Goal: Task Accomplishment & Management: Manage account settings

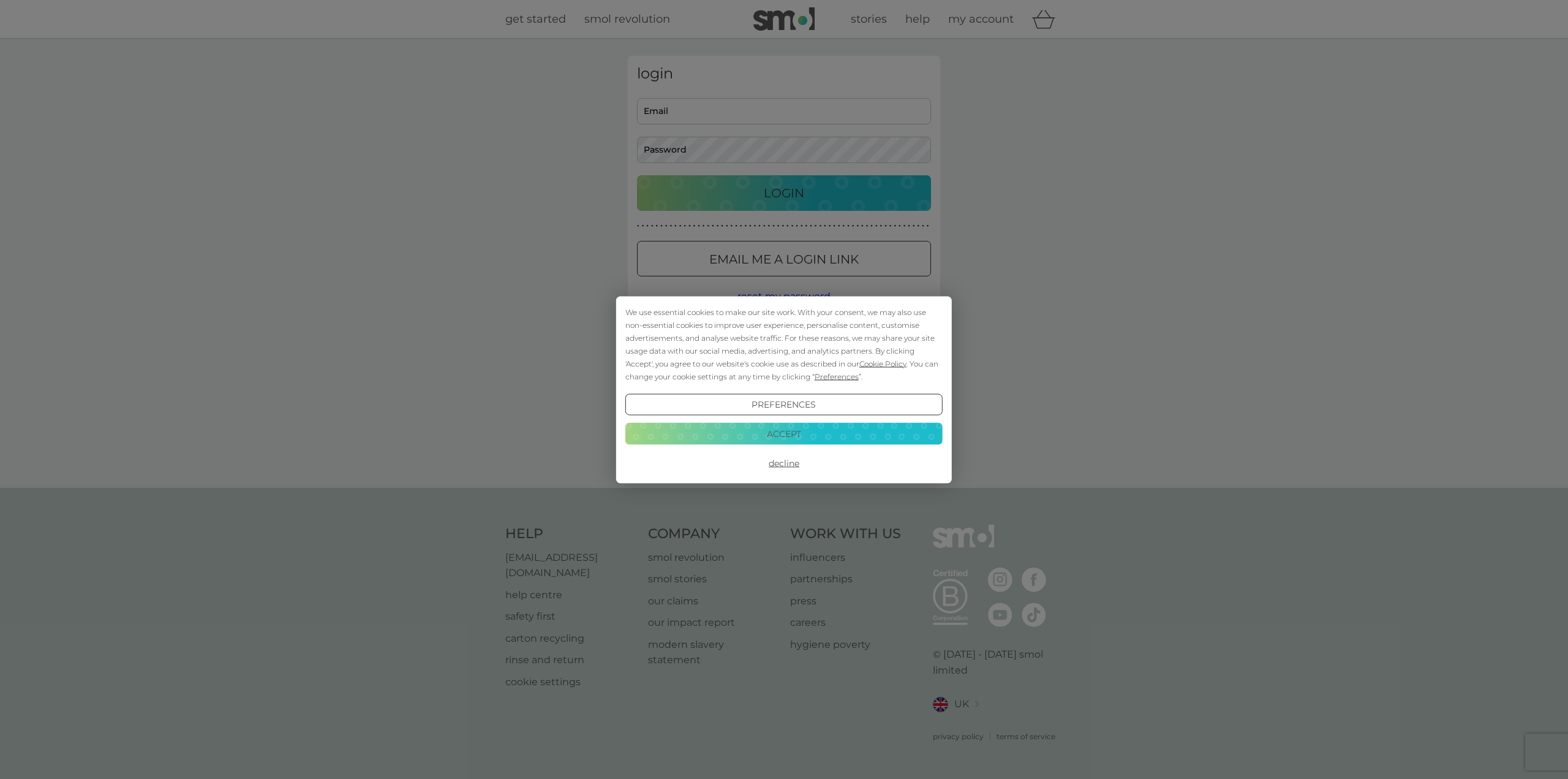
click at [785, 461] on button "Decline" at bounding box center [784, 463] width 318 height 22
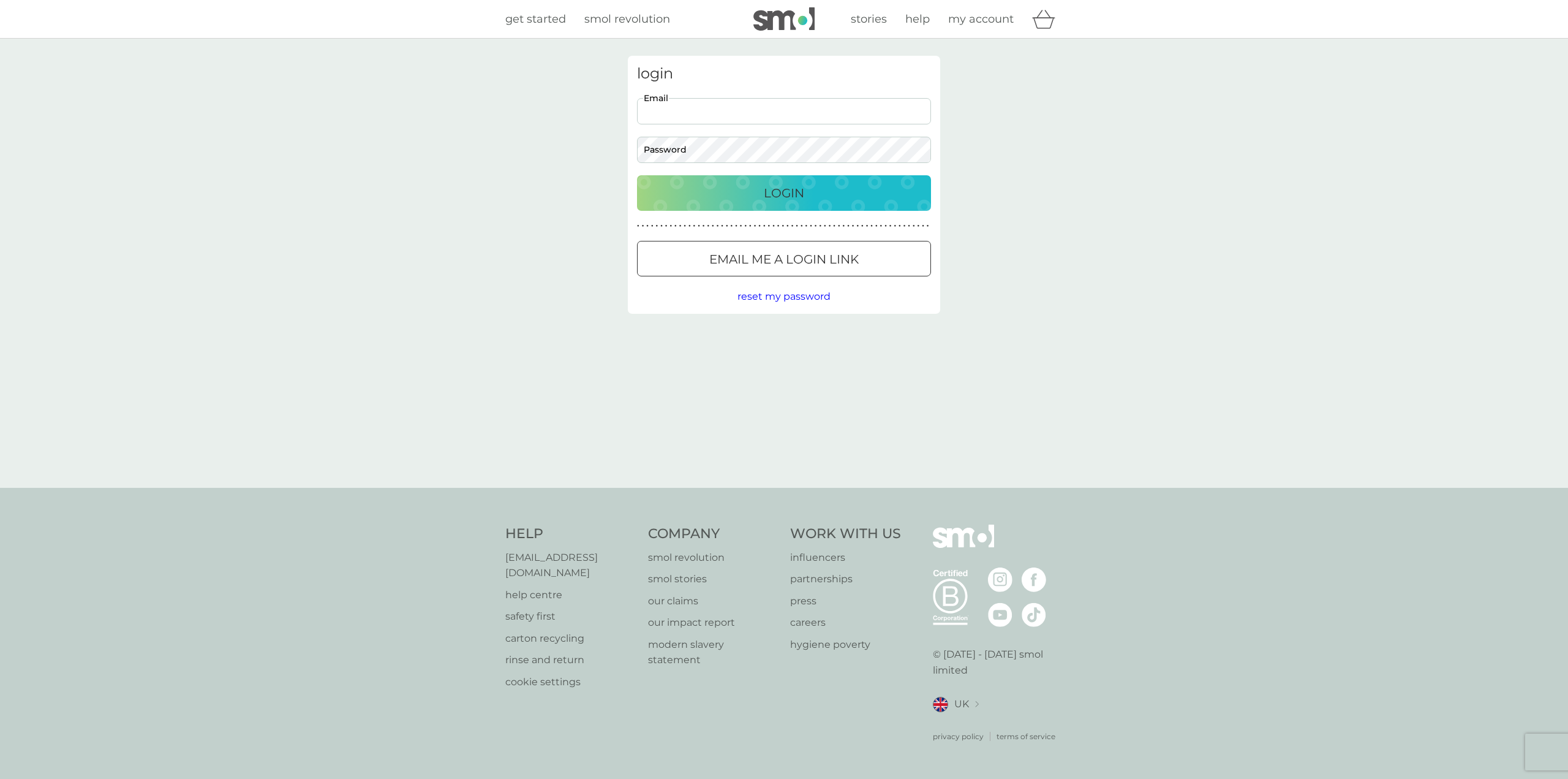
drag, startPoint x: 0, startPoint y: 0, endPoint x: 722, endPoint y: 107, distance: 729.9
click at [722, 107] on input "Email" at bounding box center [784, 111] width 294 height 26
type input "[EMAIL_ADDRESS][DOMAIN_NAME]"
click at [782, 296] on span "reset my password" at bounding box center [784, 296] width 93 height 11
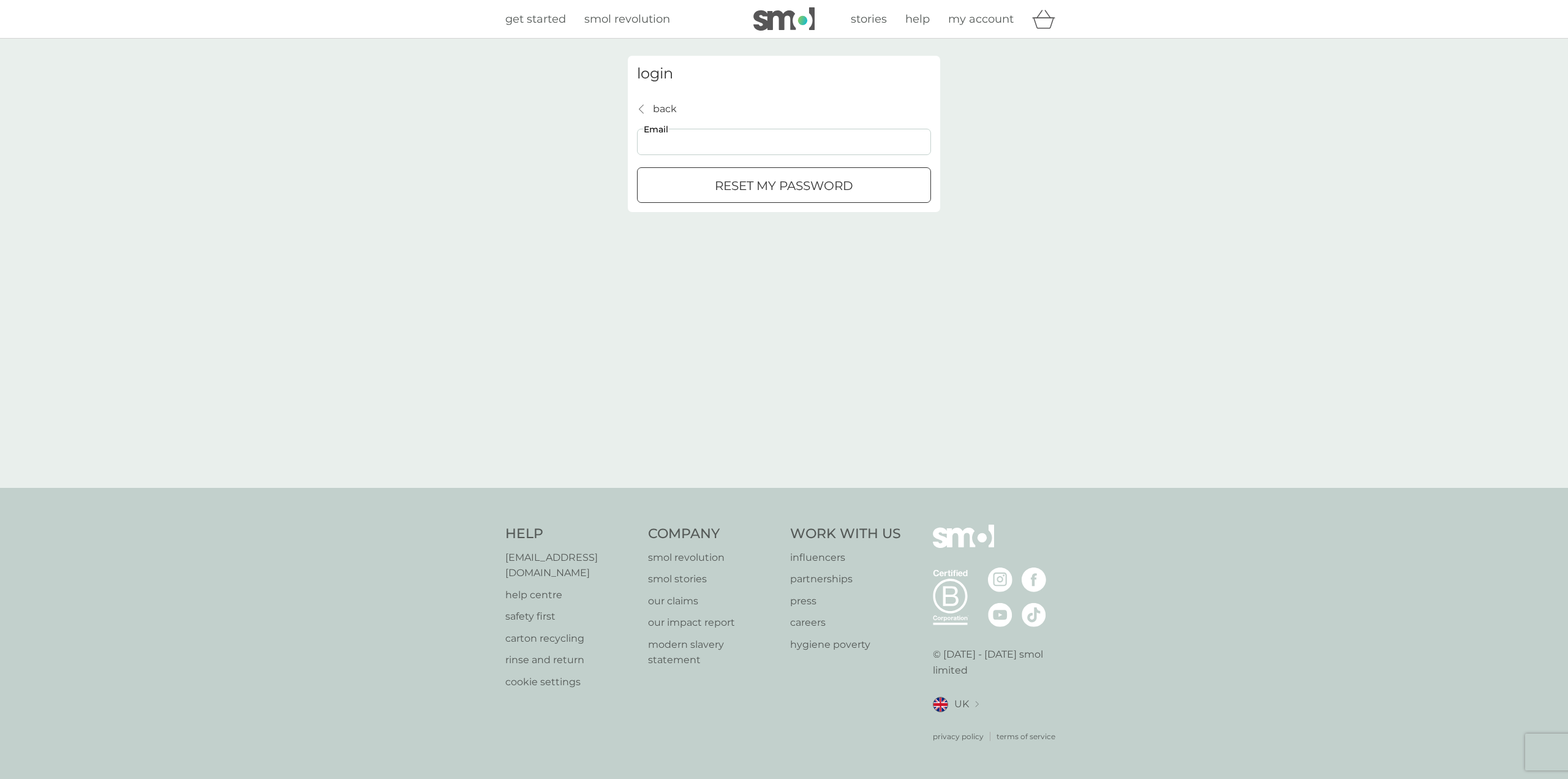
click at [696, 136] on input "Email" at bounding box center [784, 142] width 294 height 26
type input "[EMAIL_ADDRESS][DOMAIN_NAME]"
click at [773, 187] on div "submit" at bounding box center [784, 186] width 44 height 13
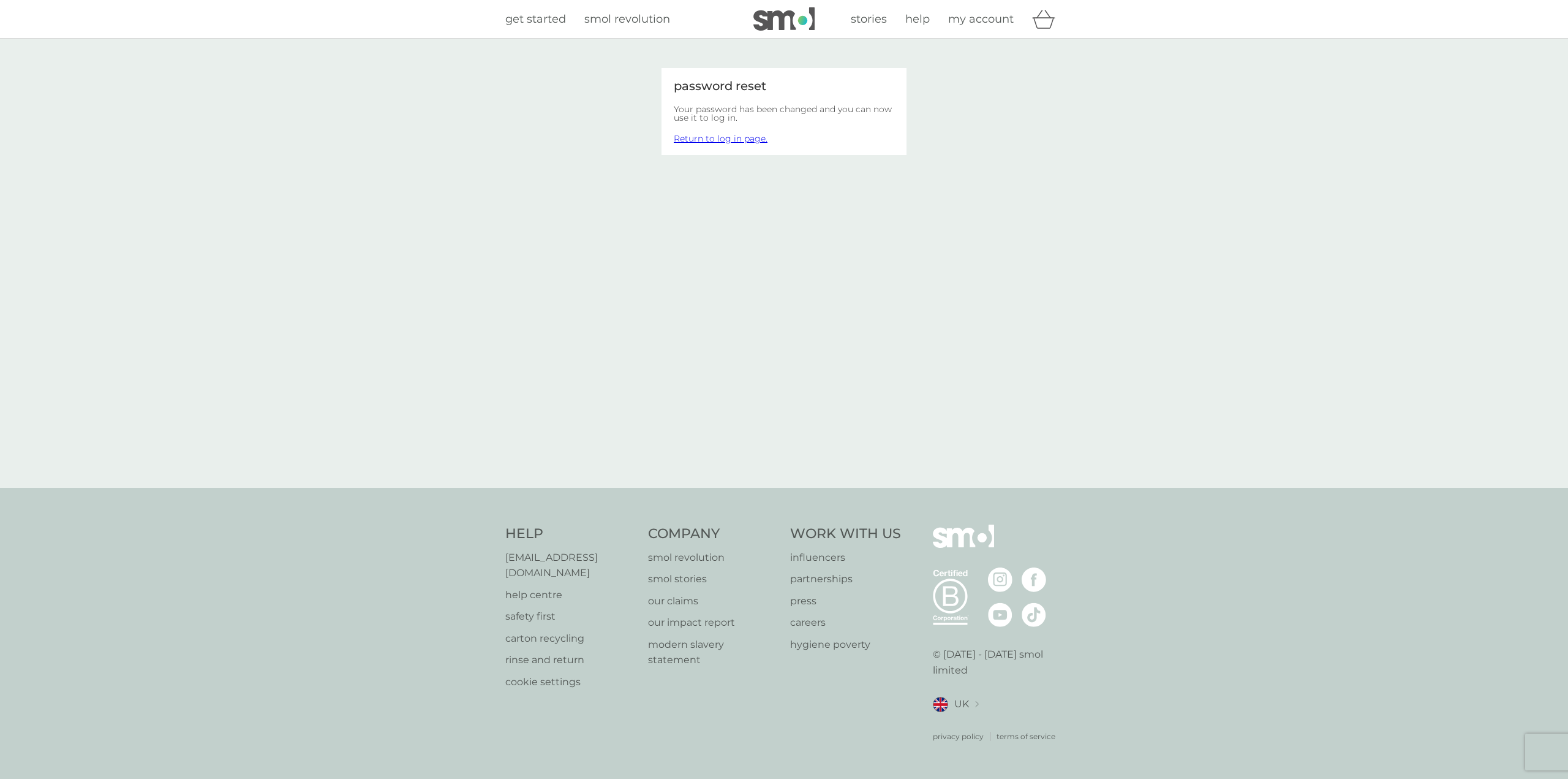
click at [710, 138] on link "Return to log in page." at bounding box center [721, 138] width 94 height 11
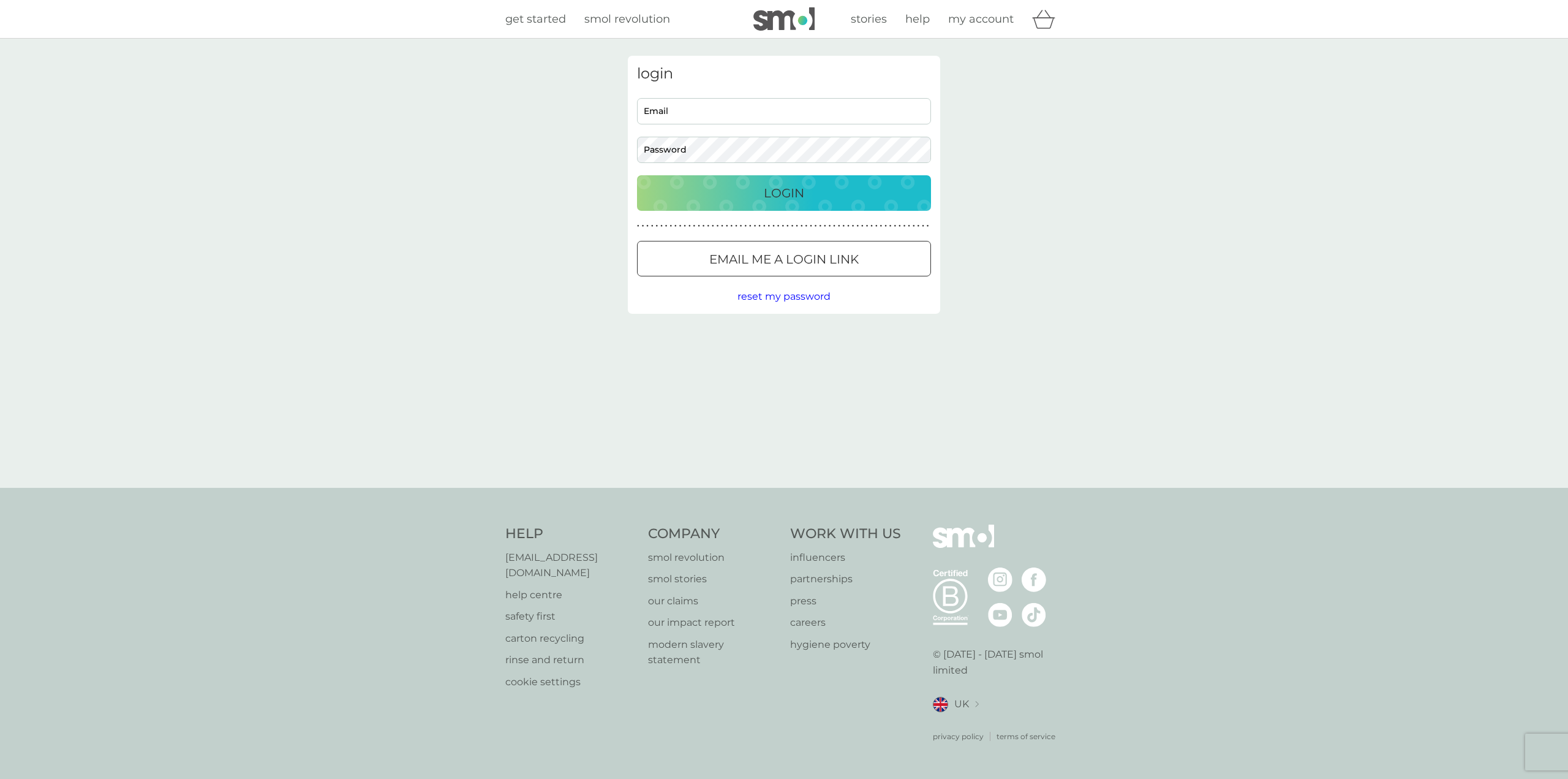
click at [687, 110] on input "Email" at bounding box center [784, 111] width 294 height 26
type input "jcarter_hayles@hotmail.com"
click at [791, 191] on p "Login" at bounding box center [784, 193] width 40 height 20
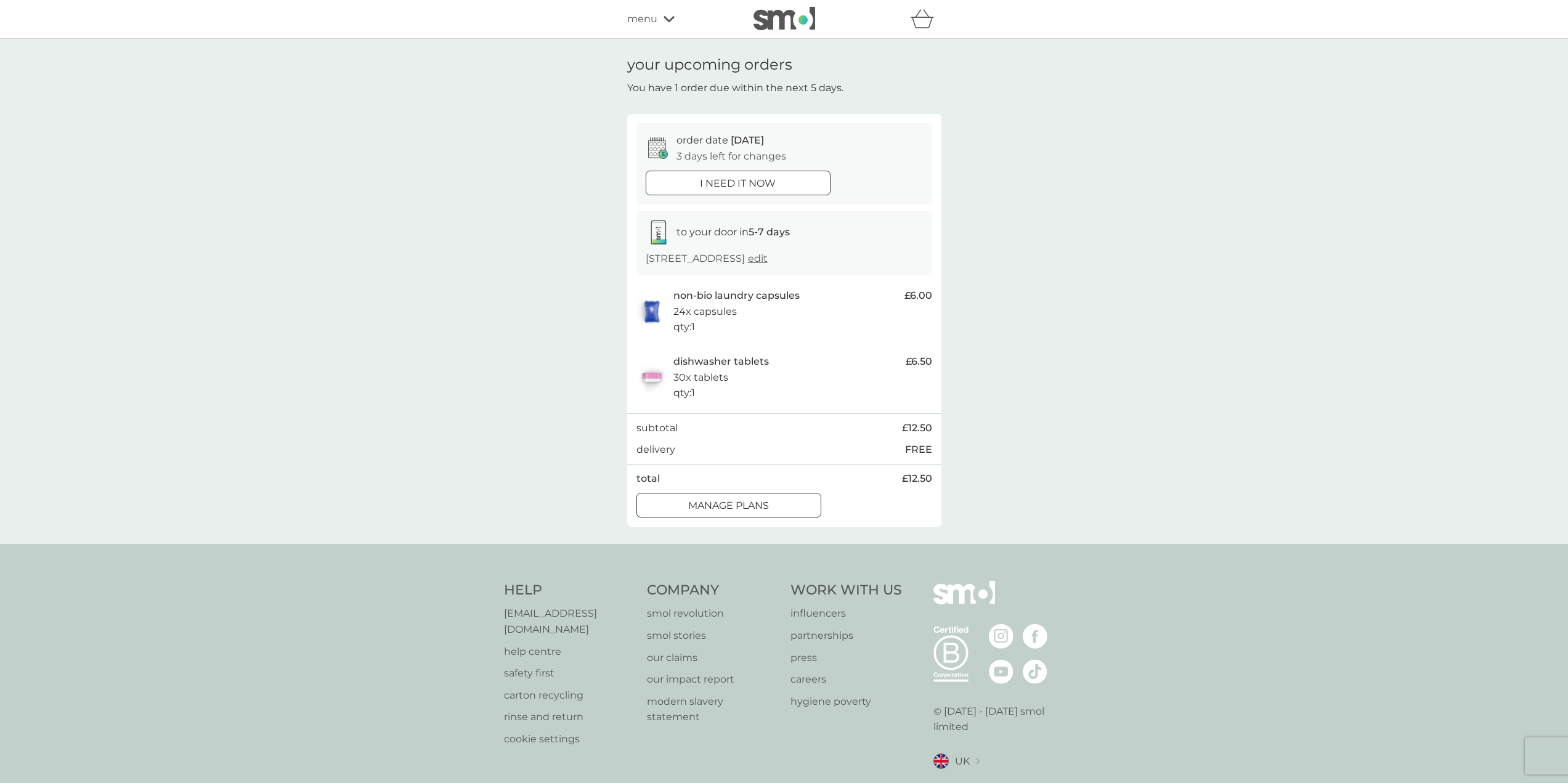
click at [747, 506] on div at bounding box center [729, 505] width 44 height 13
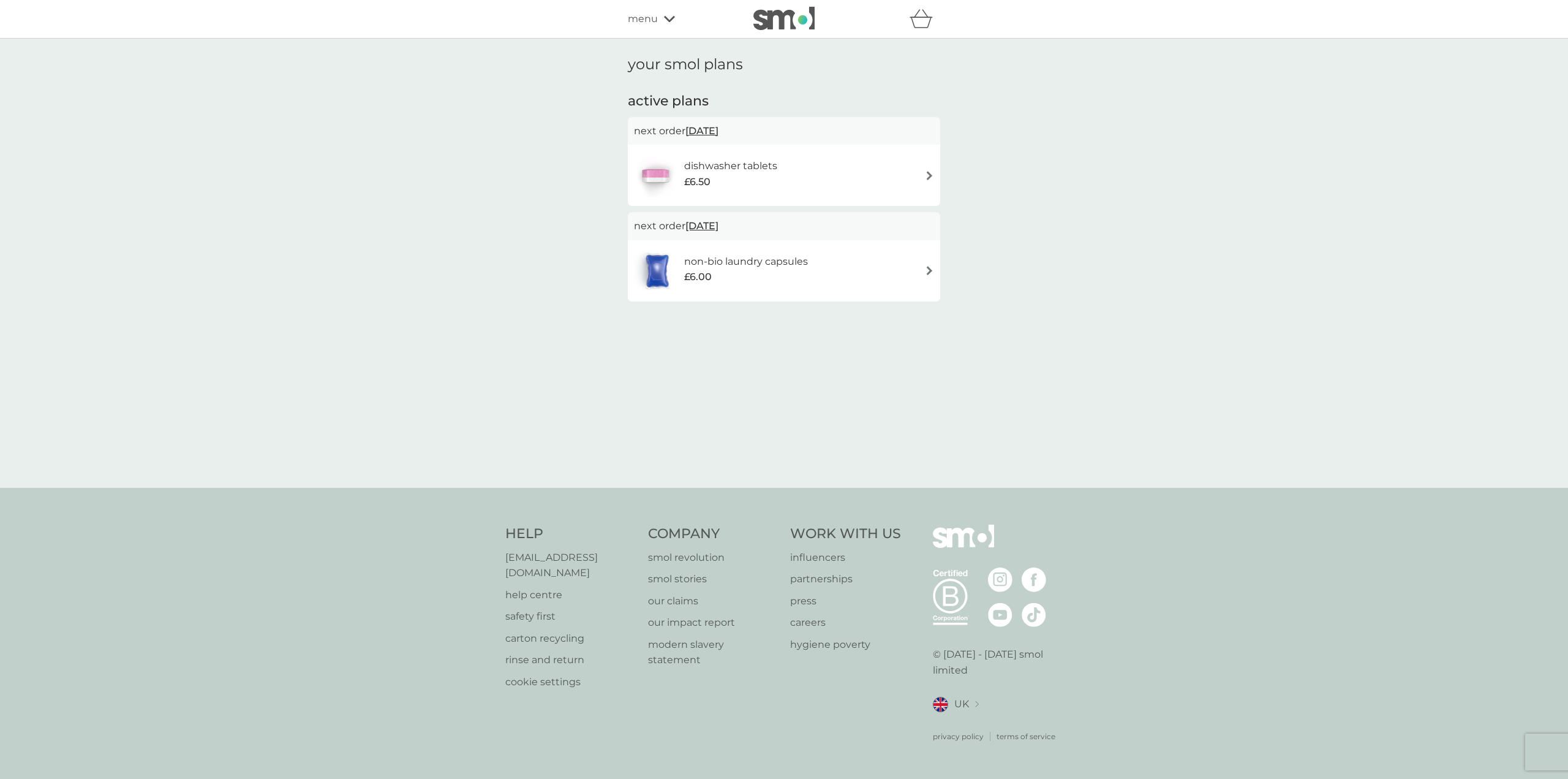
click at [931, 172] on img at bounding box center [929, 175] width 9 height 9
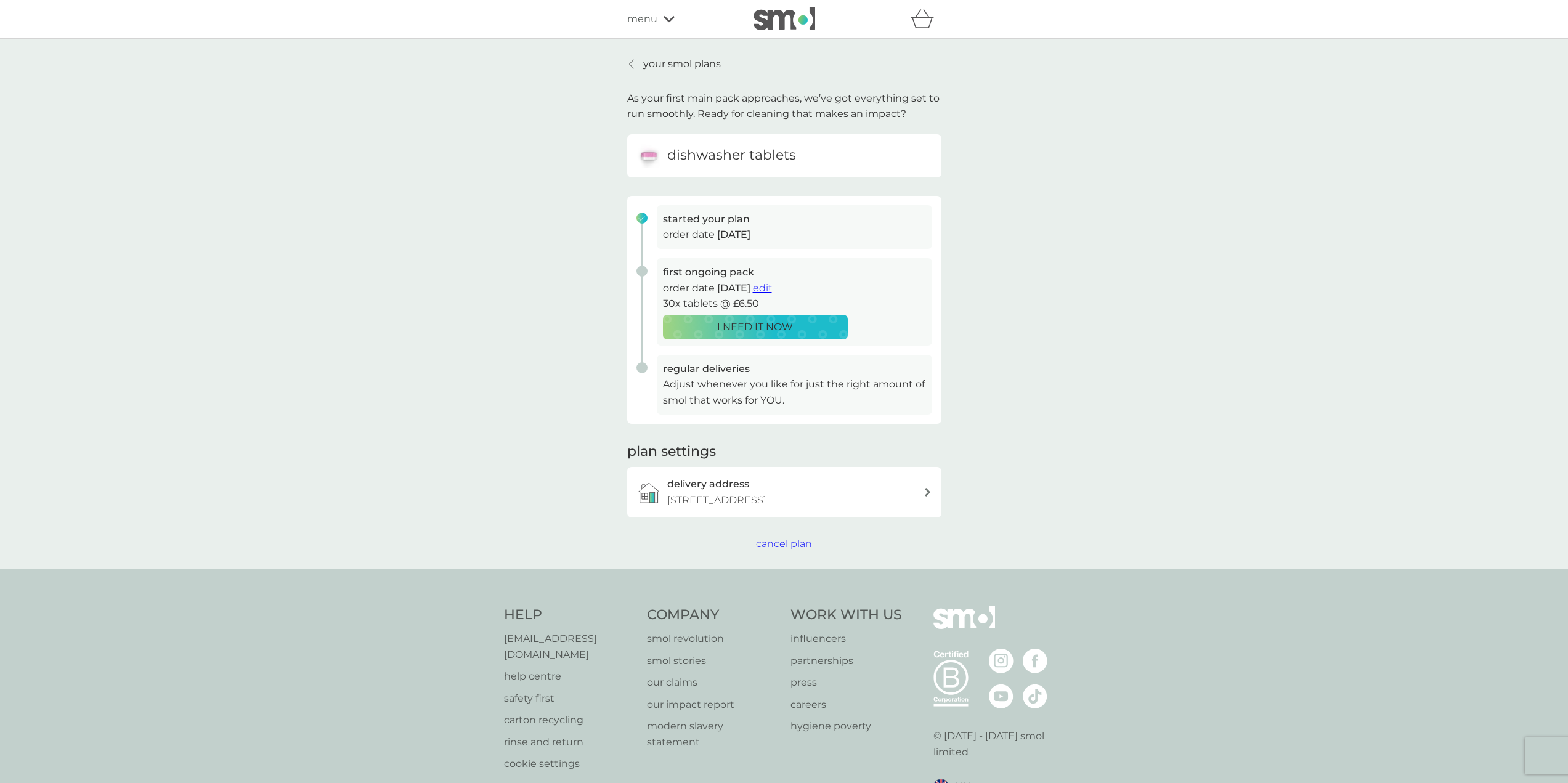
click at [644, 61] on p "your smol plans" at bounding box center [682, 63] width 78 height 16
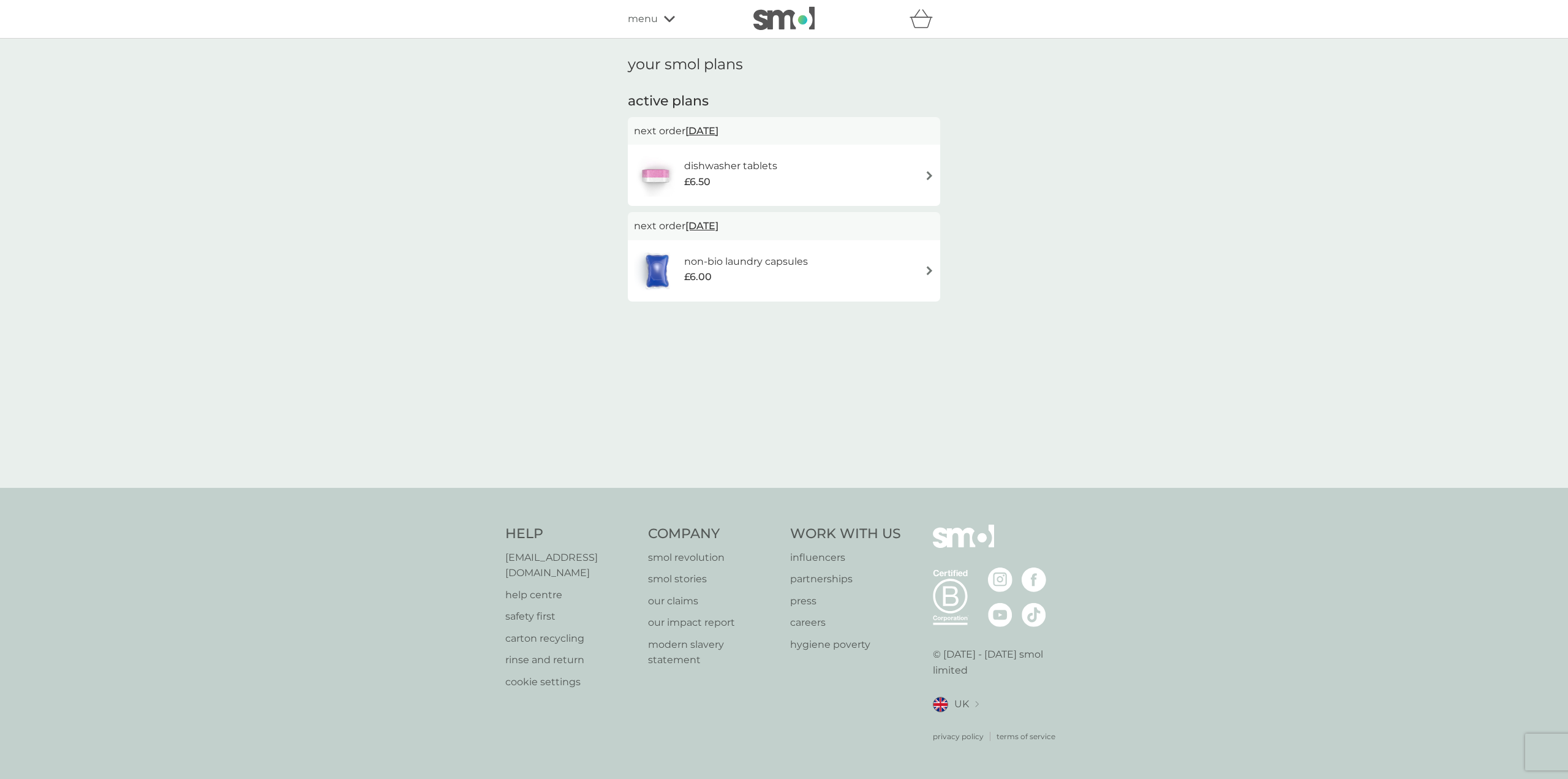
click at [703, 128] on span "13 Sep 2025" at bounding box center [702, 130] width 33 height 24
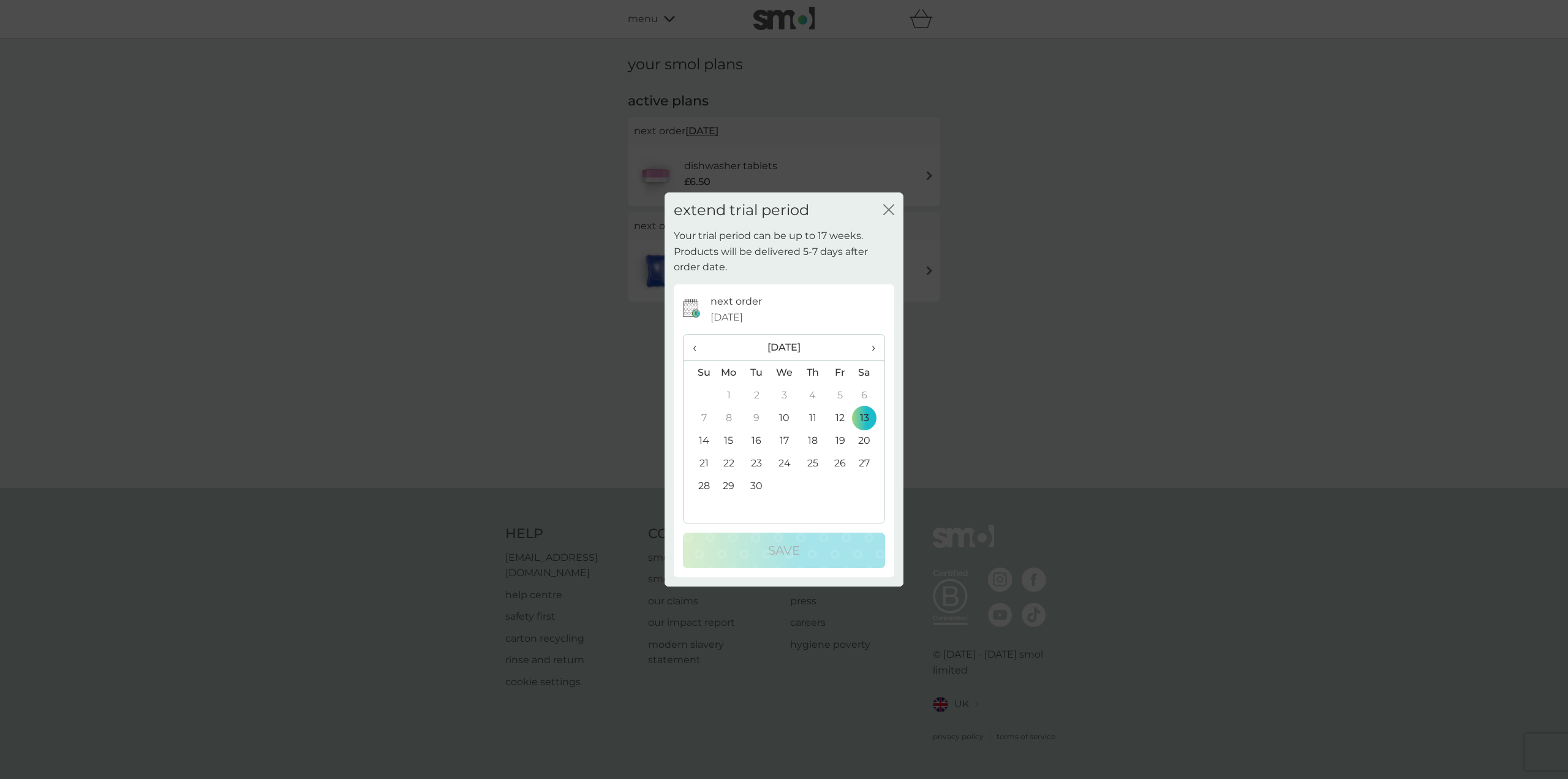
click at [875, 347] on span "›" at bounding box center [868, 347] width 12 height 26
click at [864, 419] on td "11" at bounding box center [869, 418] width 31 height 23
click at [779, 539] on button "Save" at bounding box center [784, 551] width 202 height 36
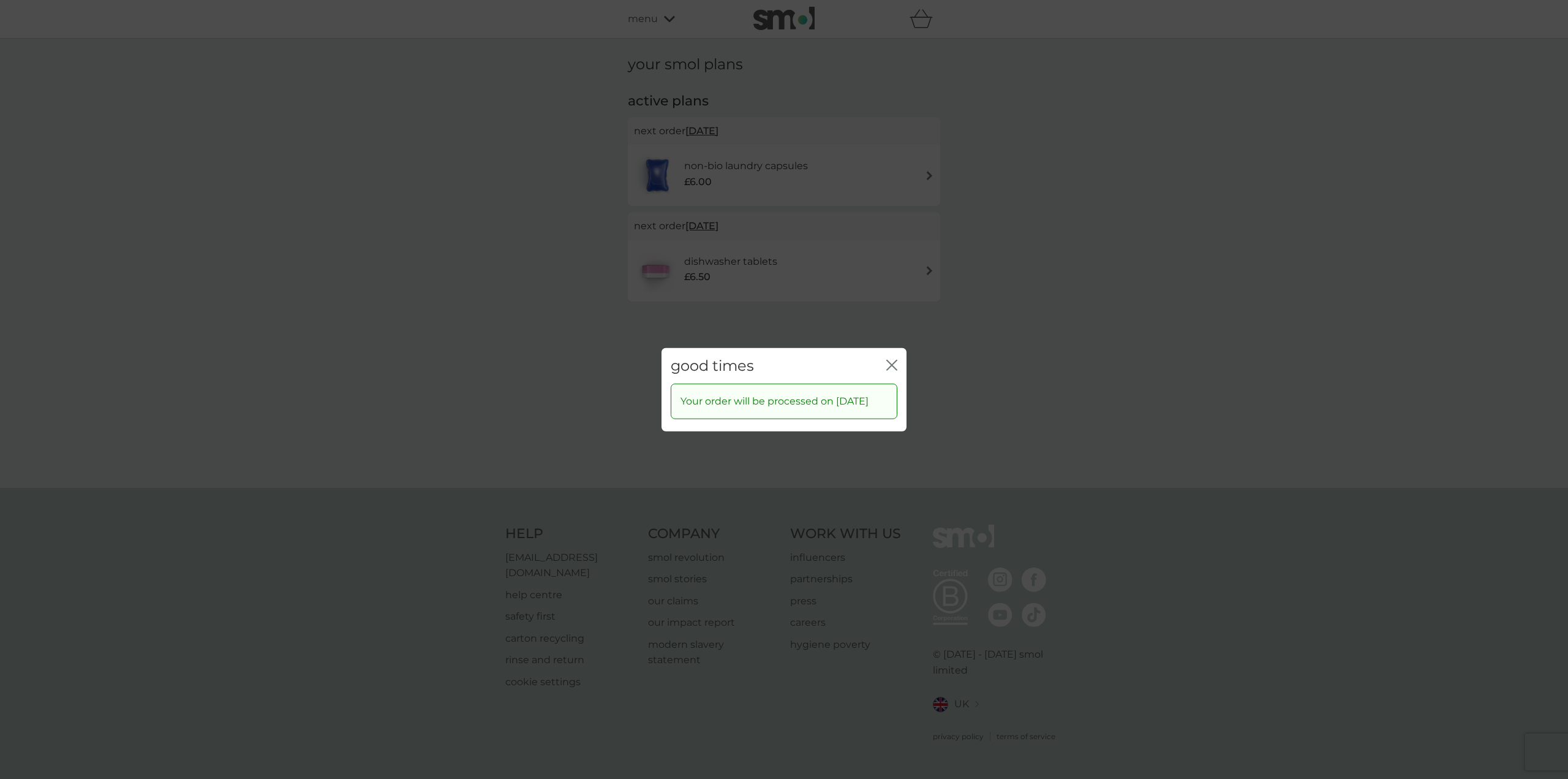
click at [888, 359] on icon "close" at bounding box center [891, 364] width 11 height 11
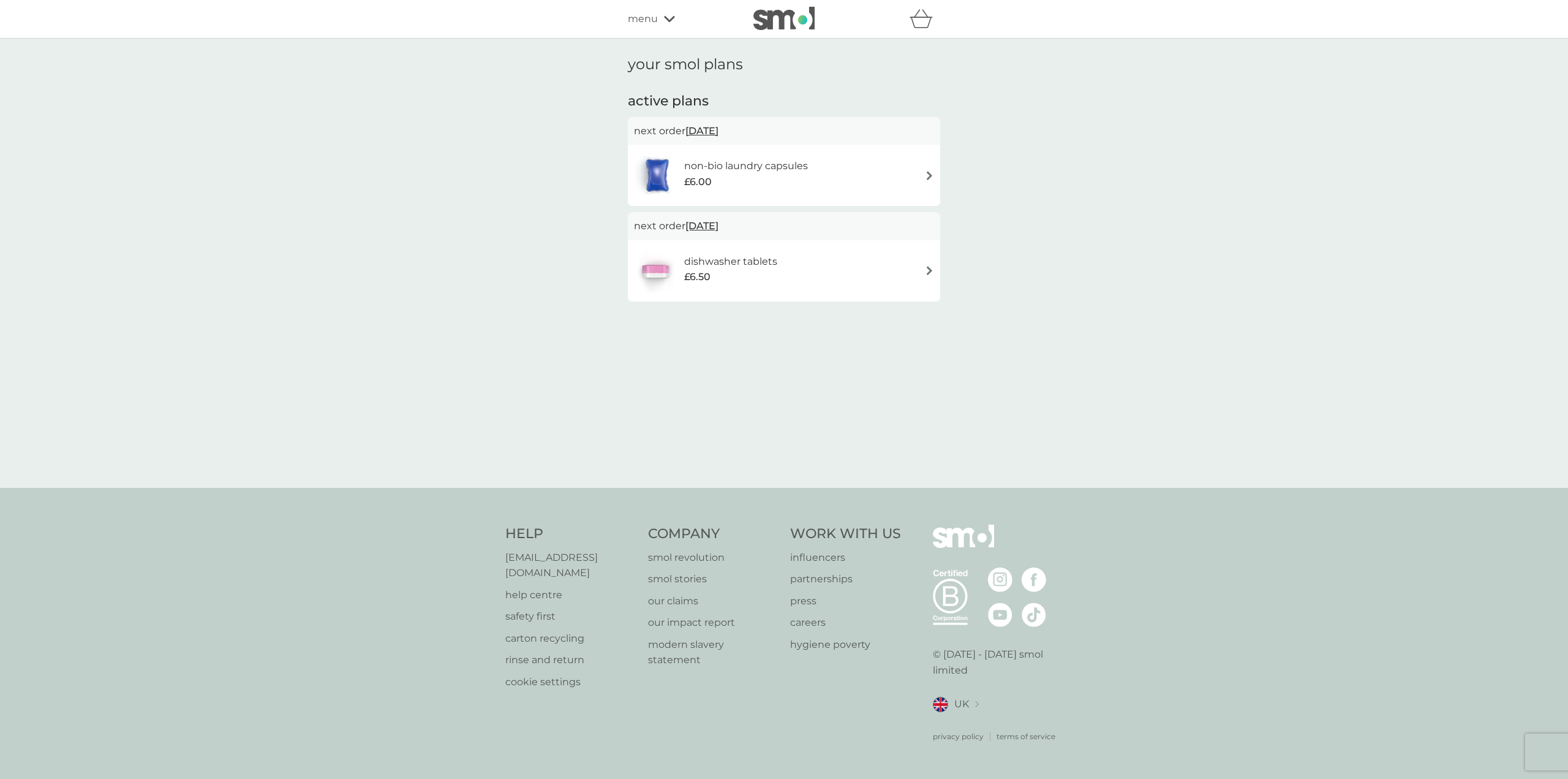
click at [717, 130] on span "13 Sep 2025" at bounding box center [702, 130] width 33 height 24
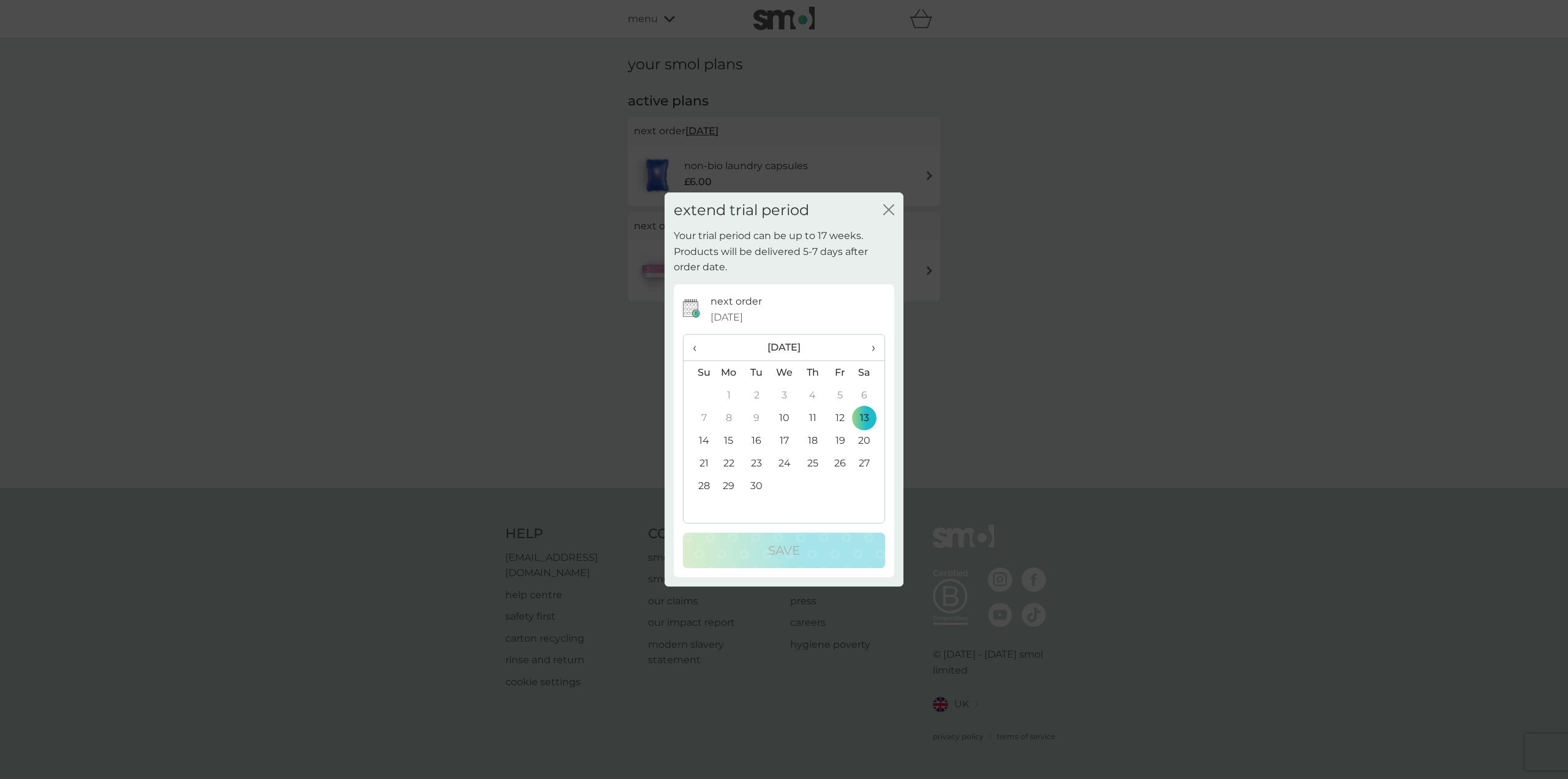
click at [872, 345] on span "›" at bounding box center [868, 347] width 12 height 26
click at [726, 415] on td "6" at bounding box center [729, 418] width 28 height 23
click at [794, 553] on p "Save" at bounding box center [784, 550] width 32 height 20
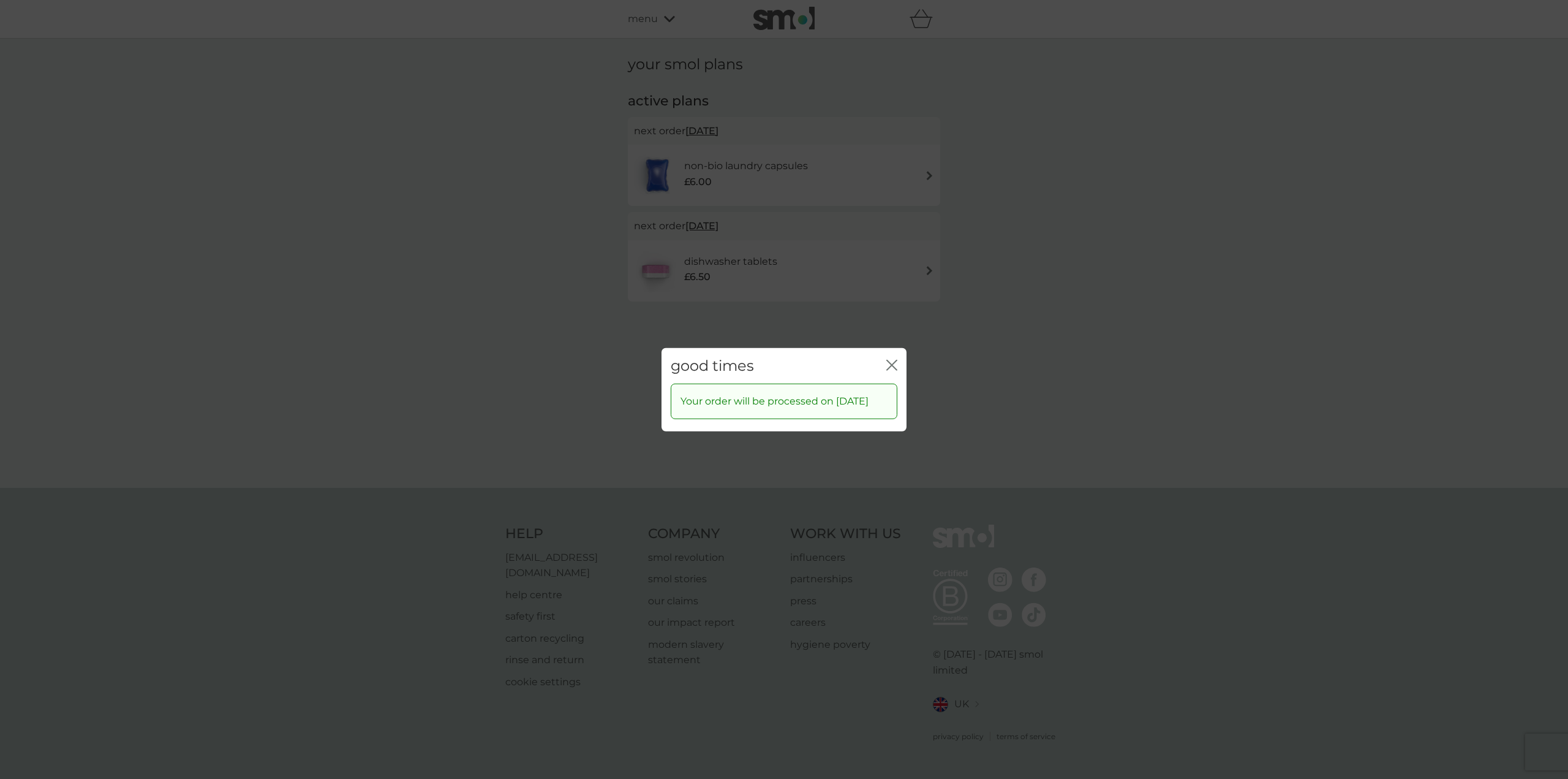
click at [890, 360] on icon "close" at bounding box center [890, 364] width 5 height 10
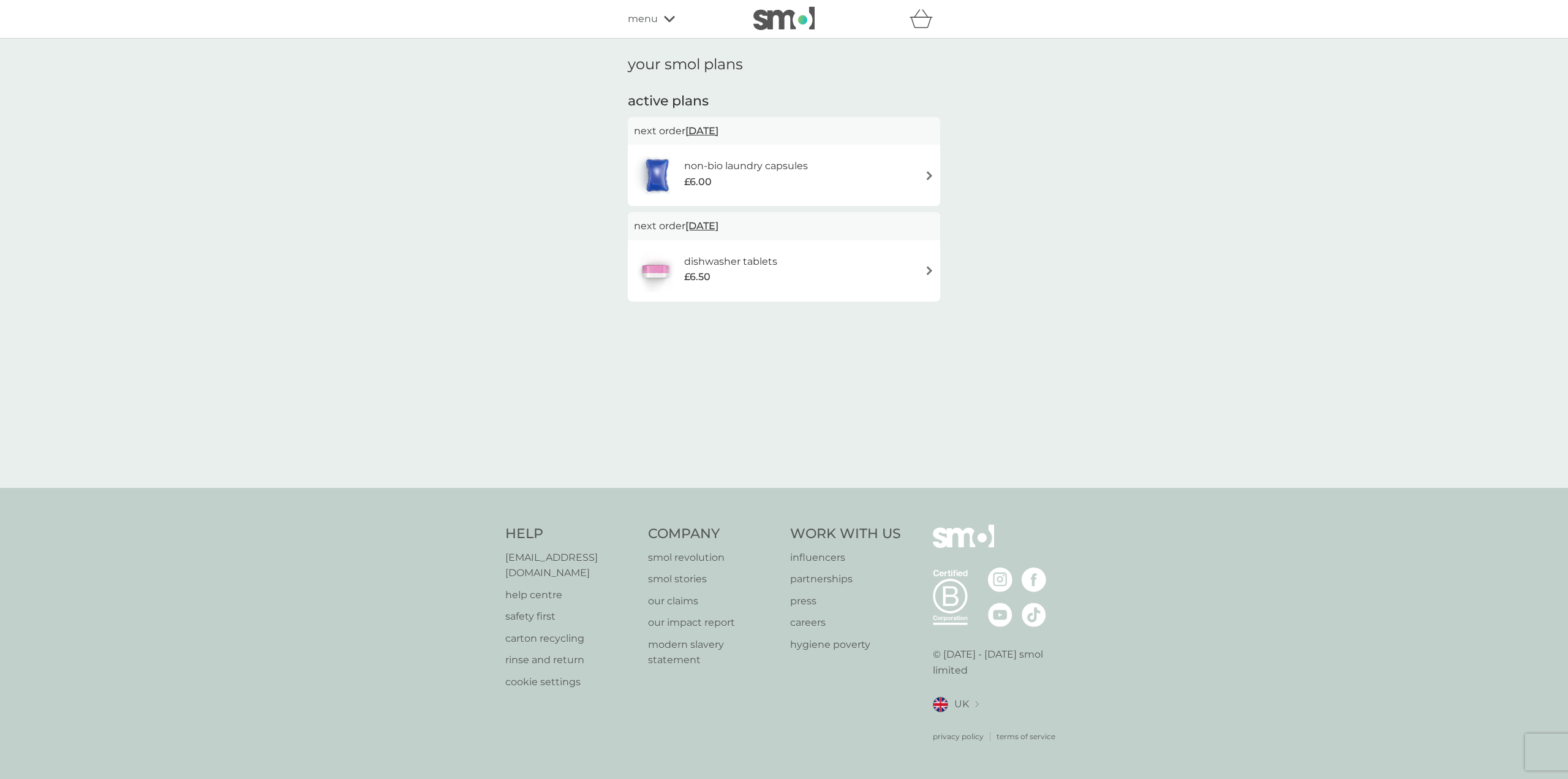
click at [673, 18] on icon at bounding box center [669, 19] width 11 height 6
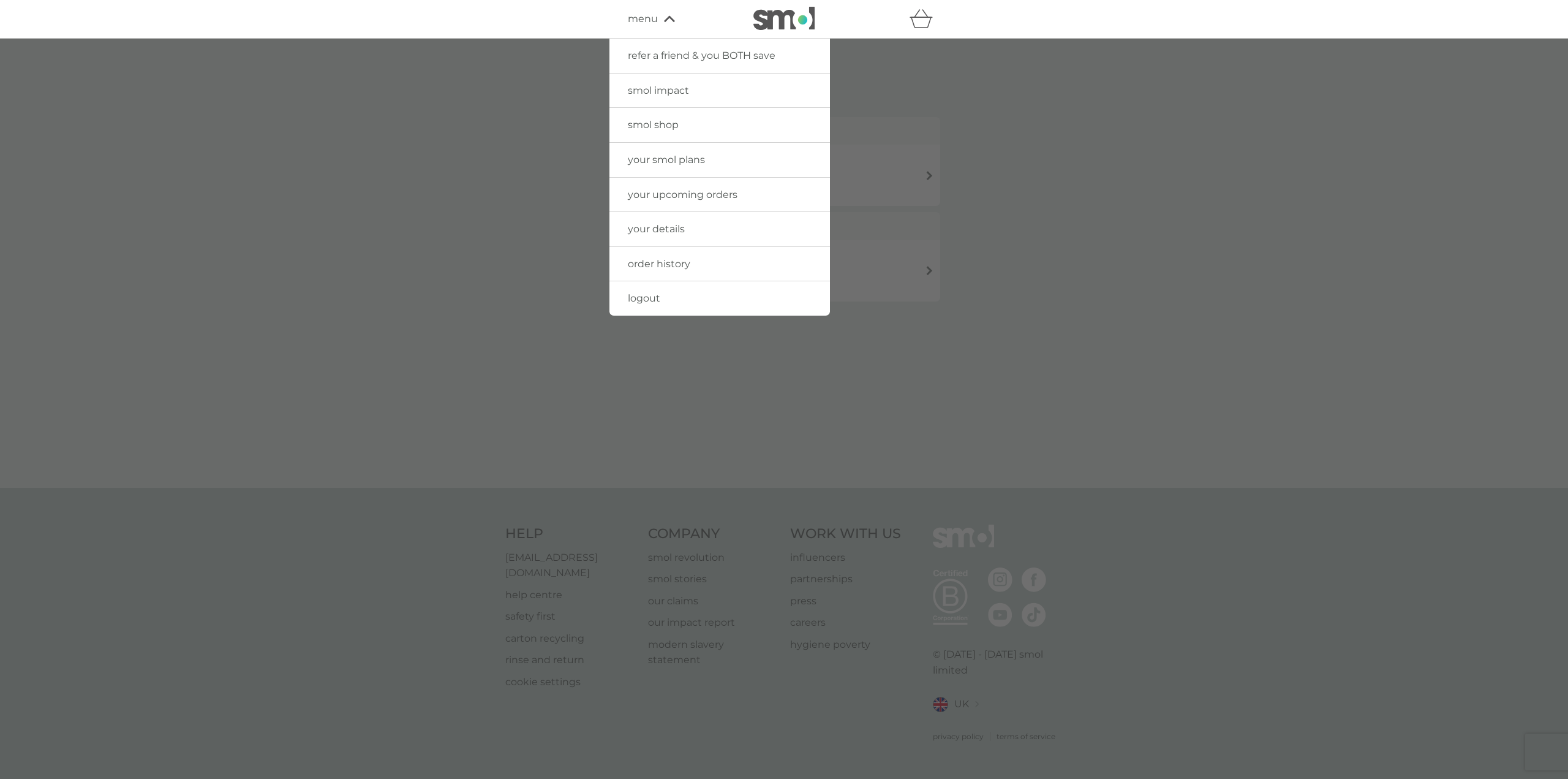
click at [641, 301] on span "logout" at bounding box center [644, 298] width 33 height 11
